Goal: Navigation & Orientation: Find specific page/section

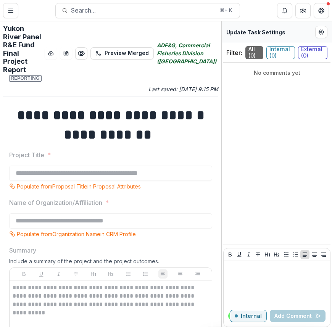
click at [111, 75] on div "Yukon River Panel R&E Fund Final Project Report Reporting Preview Merged" at bounding box center [78, 53] width 151 height 58
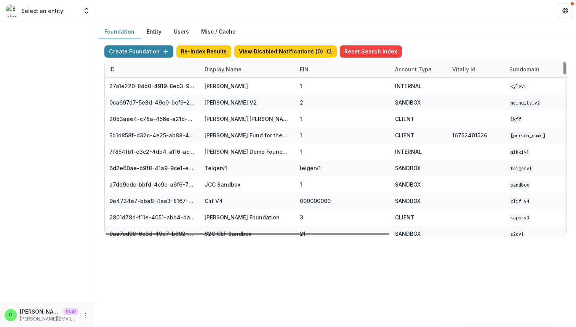
click at [219, 69] on div "Display Name" at bounding box center [223, 69] width 46 height 8
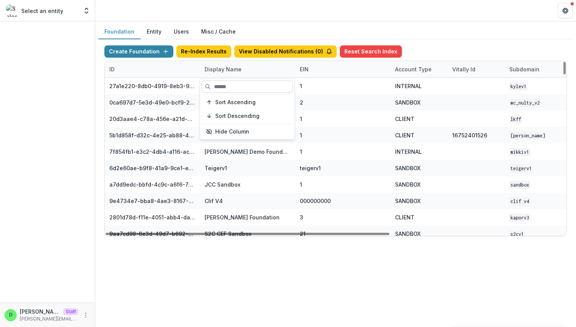
click at [229, 86] on input at bounding box center [247, 86] width 91 height 12
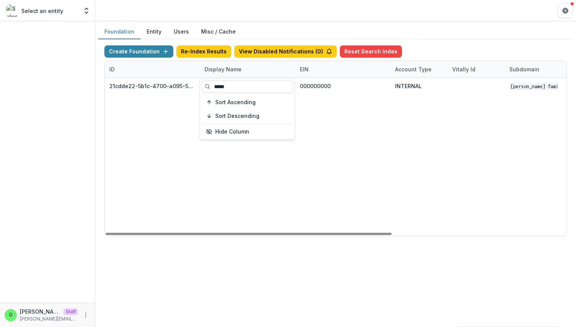
type input "*****"
click at [308, 172] on div "21cdde22-5b1c-4700-a095-563ae257ca06 [PERSON_NAME] Family Foundation DEMO 00000…" at bounding box center [476, 157] width 743 height 158
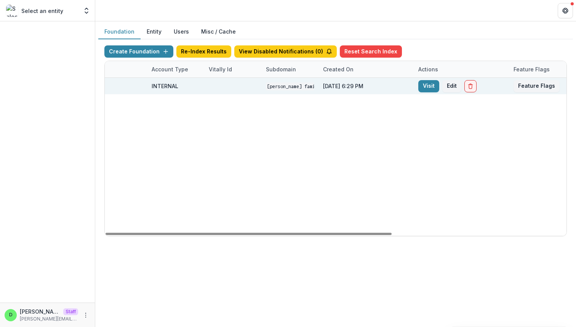
scroll to position [0, 281]
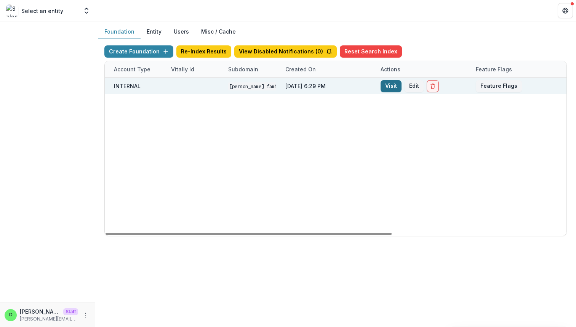
click at [389, 85] on link "Visit" at bounding box center [391, 86] width 21 height 12
